Goal: Task Accomplishment & Management: Manage account settings

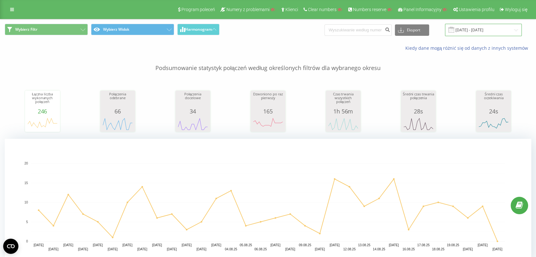
click at [492, 34] on input "[DATE] - [DATE]" at bounding box center [483, 30] width 77 height 12
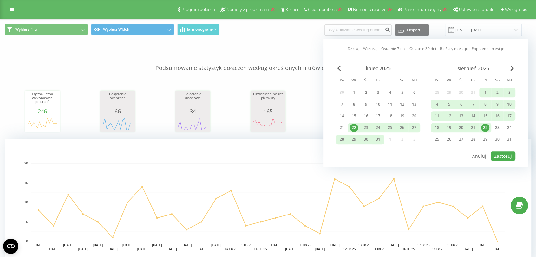
click at [343, 71] on div "lipiec 2025" at bounding box center [378, 68] width 84 height 6
click at [335, 67] on div "[DATE] [DATE] Ostatnie 7 dni Ostatnie 30 dni Bieżący miesiąc Poprzedni miesiąc …" at bounding box center [425, 103] width 205 height 128
click at [338, 68] on span "Previous Month" at bounding box center [339, 68] width 4 height 6
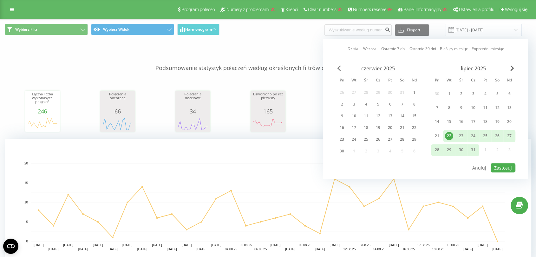
click at [338, 68] on span "Previous Month" at bounding box center [339, 68] width 4 height 6
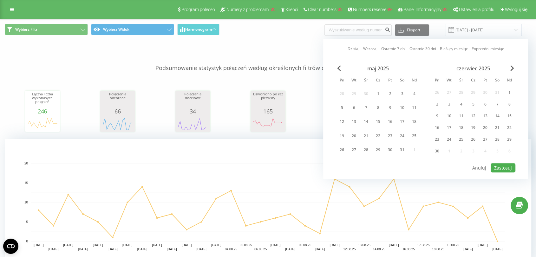
click at [337, 68] on div "maj 2025" at bounding box center [378, 68] width 84 height 6
click at [338, 68] on span "Previous Month" at bounding box center [339, 68] width 4 height 6
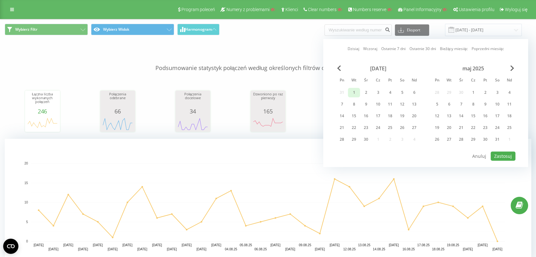
click at [354, 90] on div "1" at bounding box center [354, 93] width 8 height 8
click at [510, 66] on span "Next Month" at bounding box center [512, 68] width 4 height 6
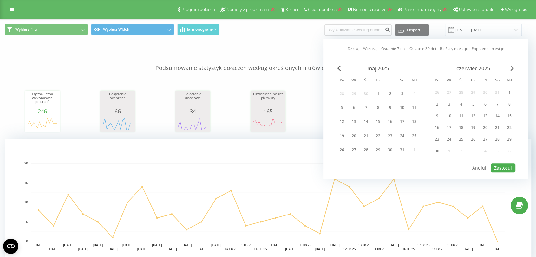
click at [510, 66] on span "Next Month" at bounding box center [512, 68] width 4 height 6
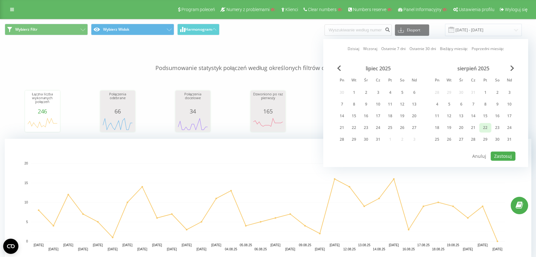
click at [487, 124] on div "22" at bounding box center [485, 128] width 8 height 8
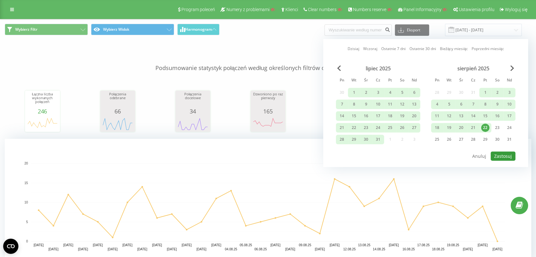
click at [510, 153] on button "Zastosuj" at bounding box center [503, 156] width 25 height 9
type input "01.04.2025 - 22.08.2025"
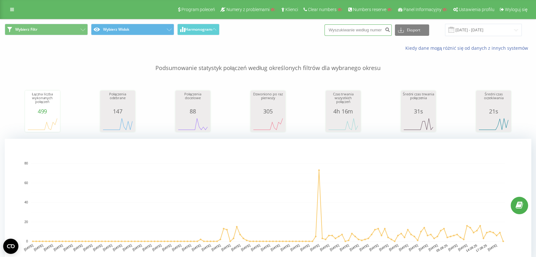
click at [348, 30] on input at bounding box center [358, 29] width 67 height 11
click at [342, 32] on input at bounding box center [358, 29] width 67 height 11
type input "518699"
click at [390, 30] on icon "submit" at bounding box center [387, 29] width 5 height 4
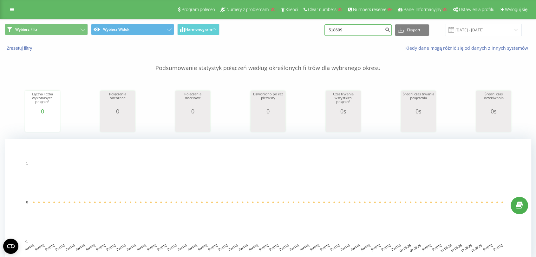
click at [352, 29] on input "518699" at bounding box center [358, 29] width 67 height 11
type input "5"
click at [337, 53] on p "Podsumowanie statystyk połączeń według określonych filtrów dla wybranego okresu" at bounding box center [268, 61] width 527 height 21
click at [493, 33] on input "22.05.2025 - 22.08.2025" at bounding box center [483, 30] width 77 height 12
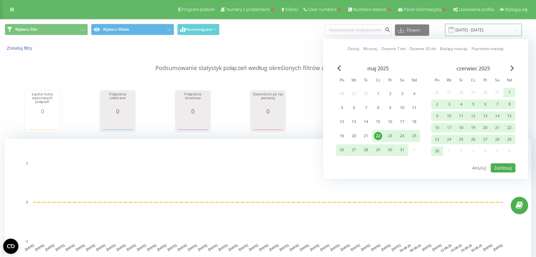
click at [478, 29] on input "22.05.2025 - 22.08.2025" at bounding box center [483, 30] width 77 height 12
click at [511, 71] on div "czerwiec 2025" at bounding box center [473, 68] width 84 height 6
click at [511, 69] on span "Next Month" at bounding box center [512, 68] width 4 height 6
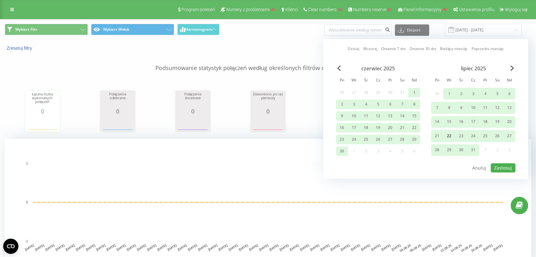
click at [447, 133] on div "22" at bounding box center [449, 136] width 8 height 8
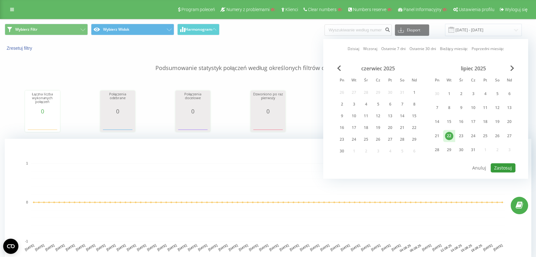
click at [499, 167] on button "Zastosuj" at bounding box center [503, 167] width 25 height 9
type input "22.07.2025 - 22.07.2025"
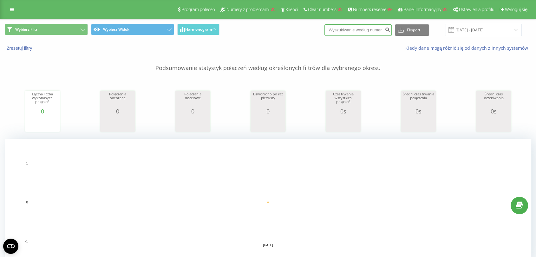
click at [358, 30] on input at bounding box center [358, 29] width 67 height 11
click at [387, 43] on div "Zresetuj filtry Kiedy dane mogą różnić się od danych z innych systemów" at bounding box center [267, 48] width 535 height 15
click at [18, 7] on div "Program poleceń Numery z problemami Klienci Clear numbers Numbers reserve Panel…" at bounding box center [268, 9] width 536 height 19
click at [10, 8] on icon at bounding box center [12, 9] width 4 height 4
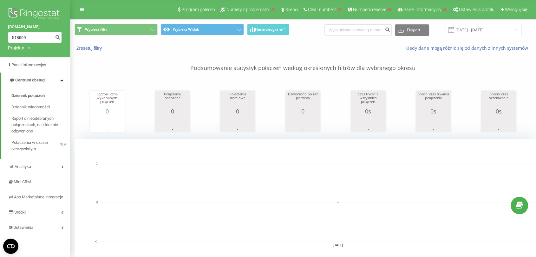
click at [28, 40] on input "518699" at bounding box center [35, 37] width 54 height 11
type input "5"
click at [56, 38] on icon "submit" at bounding box center [57, 37] width 5 height 4
click at [241, 54] on p "Podsumowanie statystyk połączeń według określonych filtrów dla wybranego okresu" at bounding box center [303, 61] width 457 height 21
click at [40, 97] on span "Dziennik połączeń" at bounding box center [27, 96] width 33 height 6
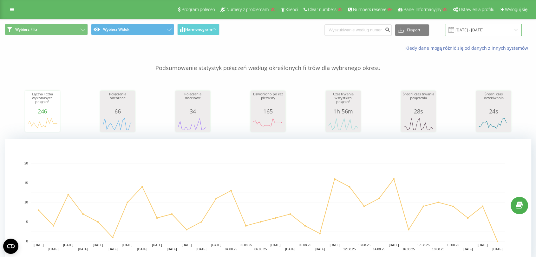
click at [500, 33] on input "[DATE] - [DATE]" at bounding box center [483, 30] width 77 height 12
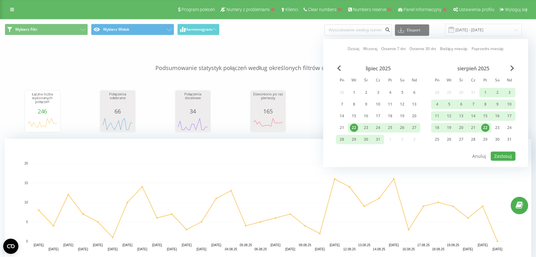
click at [238, 43] on div "Kiedy dane mogą różnić się od danych z innych systemów" at bounding box center [267, 48] width 535 height 15
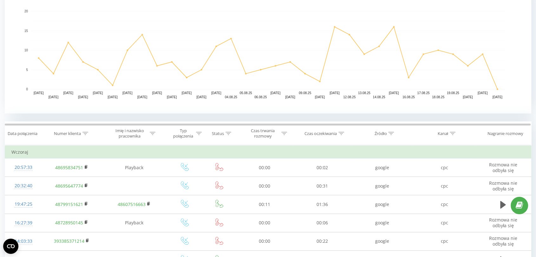
scroll to position [576, 0]
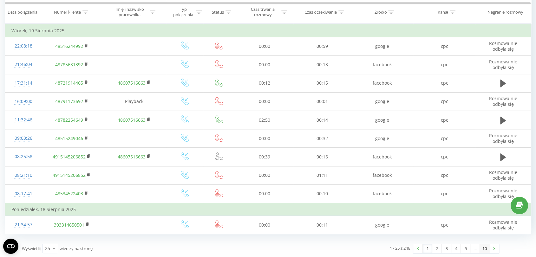
click at [485, 250] on link "10" at bounding box center [485, 248] width 10 height 9
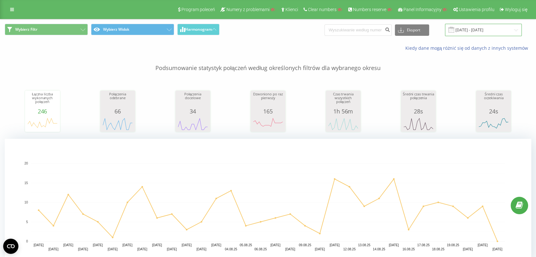
click at [462, 27] on input "22.07.2025 - 22.08.2025" at bounding box center [483, 30] width 77 height 12
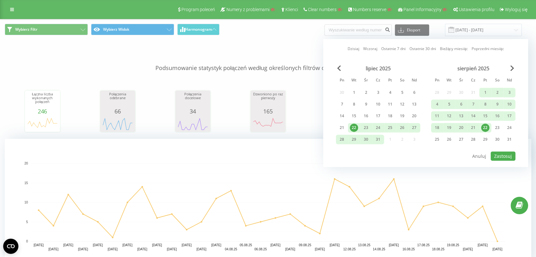
click at [352, 127] on div "22" at bounding box center [354, 128] width 8 height 8
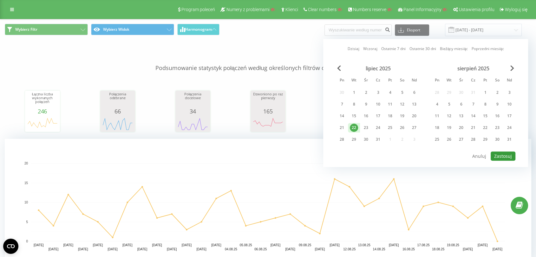
click at [504, 155] on button "Zastosuj" at bounding box center [503, 156] width 25 height 9
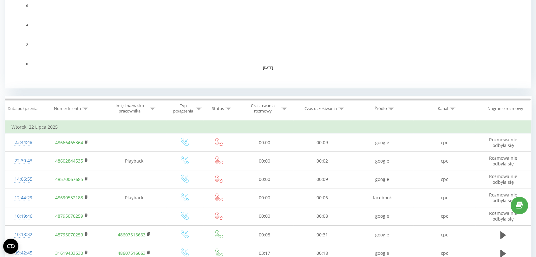
scroll to position [225, 0]
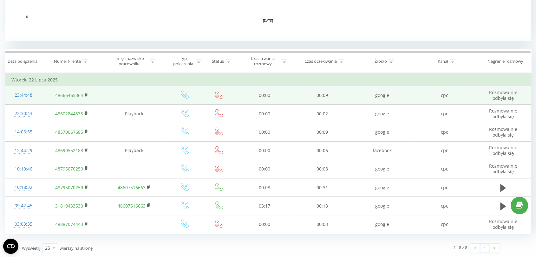
drag, startPoint x: 362, startPoint y: 75, endPoint x: 484, endPoint y: 90, distance: 122.5
click at [362, 75] on td "Wtorek, 22 Lipca 2025" at bounding box center [268, 80] width 526 height 13
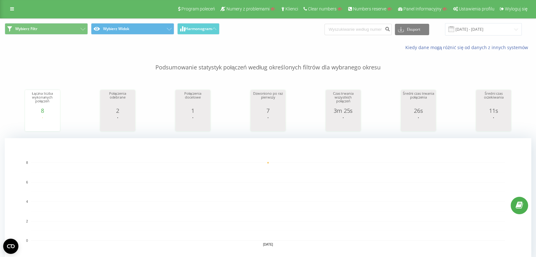
scroll to position [0, 0]
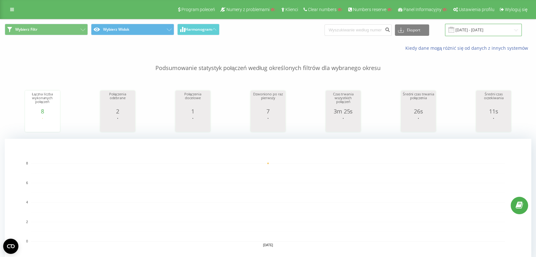
click at [482, 30] on input "22.07.2025 - 22.07.2025" at bounding box center [483, 30] width 77 height 12
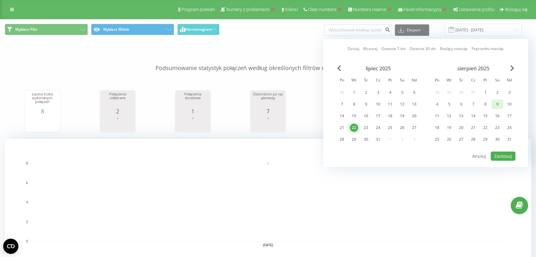
click at [497, 102] on div "9" at bounding box center [497, 104] width 8 height 8
click at [507, 155] on button "Zastosuj" at bounding box center [503, 156] width 25 height 9
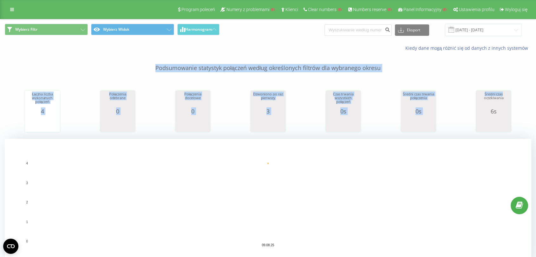
drag, startPoint x: 534, startPoint y: 55, endPoint x: 541, endPoint y: 90, distance: 35.5
click at [536, 90] on html "titaniumdental.pl Projekty Wyszukiwanie Panel Informacyjny Centrum obsługi Dzie…" at bounding box center [268, 128] width 536 height 257
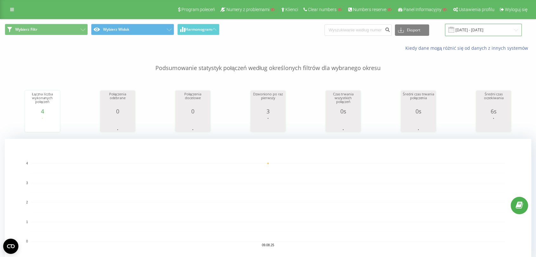
click at [467, 30] on input "09.08.2025 - 09.08.2025" at bounding box center [483, 30] width 77 height 12
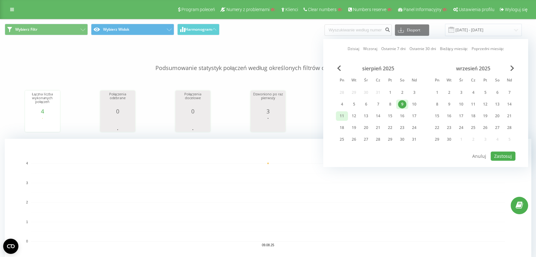
click at [337, 116] on div "11" at bounding box center [342, 116] width 12 height 10
click at [502, 153] on button "Zastosuj" at bounding box center [503, 156] width 25 height 9
type input "11.08.2025 - 11.08.2025"
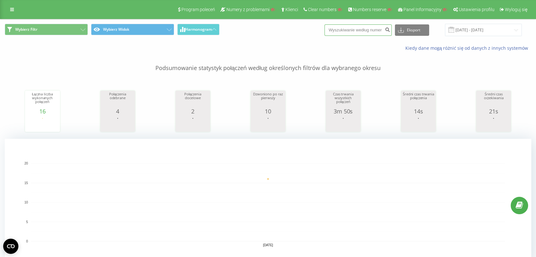
click at [360, 27] on input at bounding box center [358, 29] width 67 height 11
click at [347, 33] on input at bounding box center [358, 29] width 67 height 11
click at [12, 11] on icon at bounding box center [12, 9] width 4 height 4
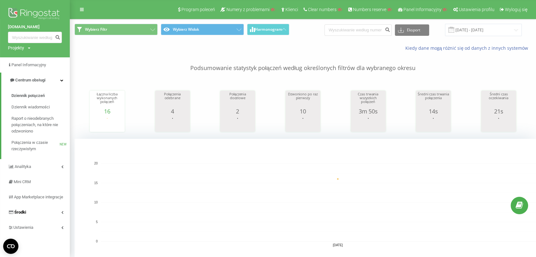
click at [25, 216] on span "Środki" at bounding box center [17, 212] width 18 height 6
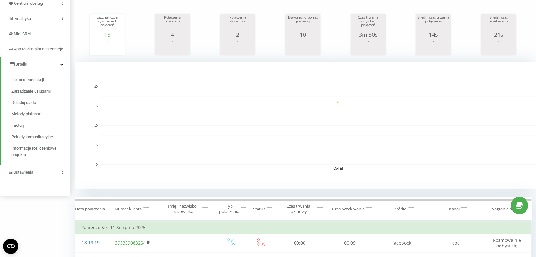
scroll to position [82, 0]
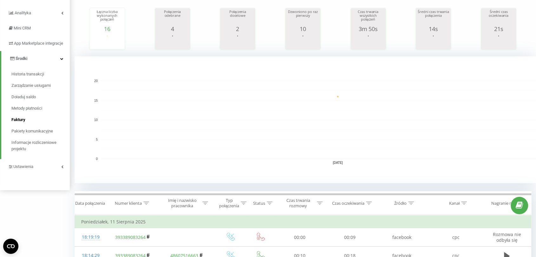
click at [23, 123] on span "Faktury" at bounding box center [18, 120] width 14 height 6
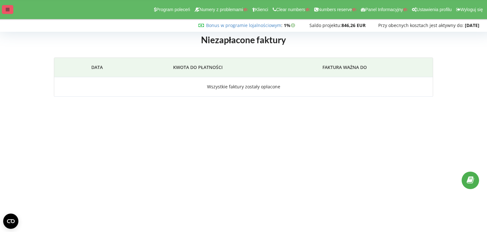
click at [11, 8] on div at bounding box center [7, 9] width 11 height 9
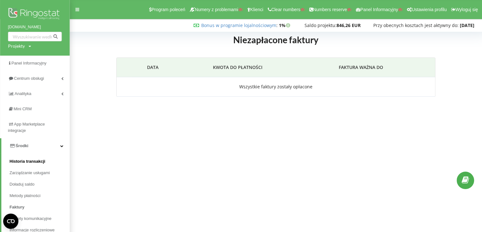
click at [43, 158] on span "Historia transakcji" at bounding box center [28, 161] width 36 height 6
